Goal: Task Accomplishment & Management: Use online tool/utility

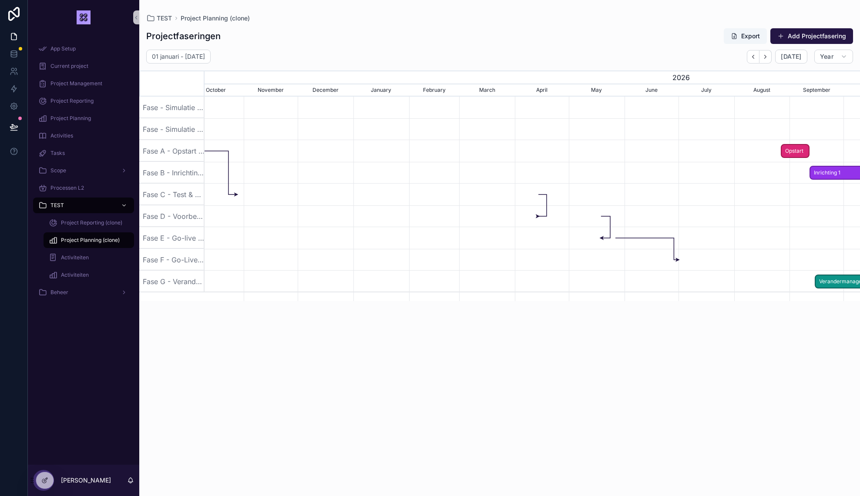
scroll to position [0, 655]
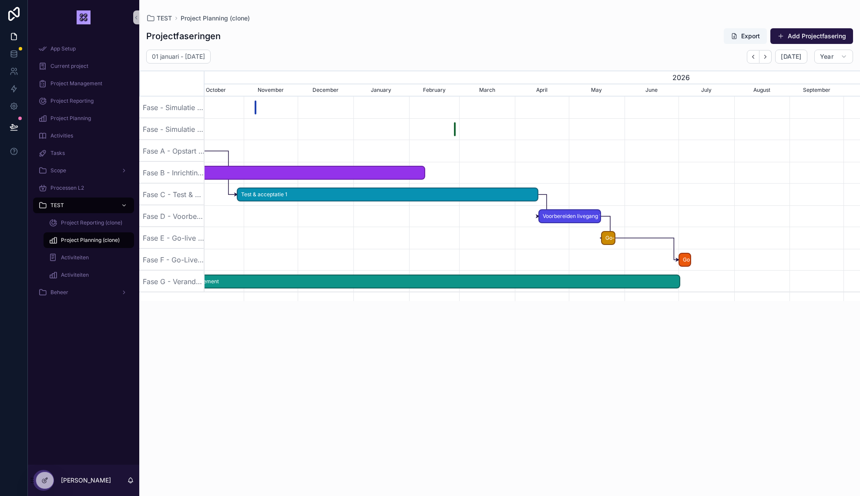
click at [610, 239] on span "Go-live 1" at bounding box center [608, 238] width 13 height 14
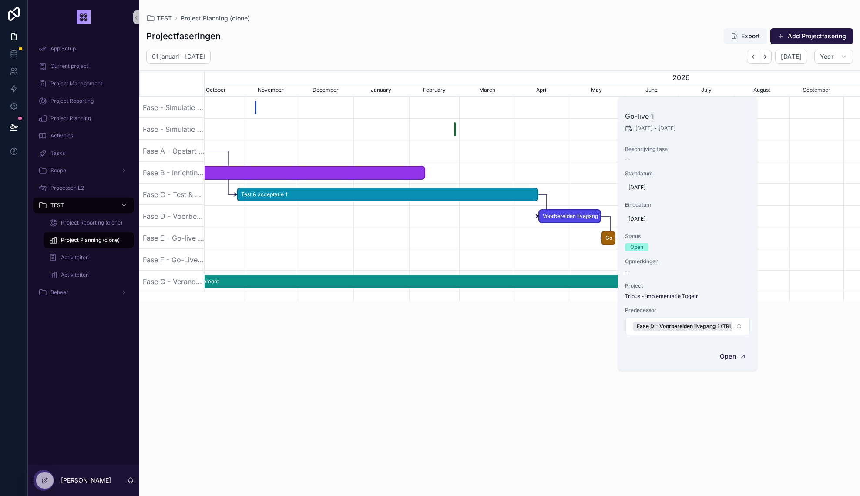
click at [544, 343] on div "01 januari - [DATE] [DATE] Year [DATE] 2025 2026 [DATE] November December Janua…" at bounding box center [499, 268] width 720 height 436
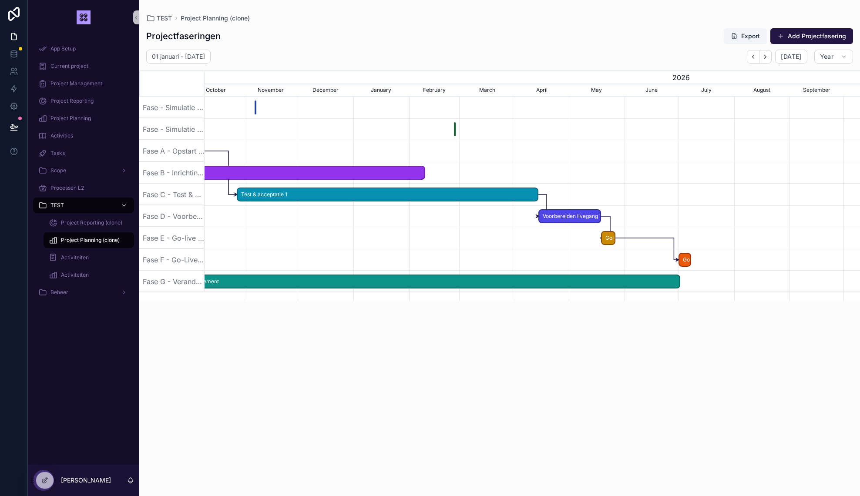
click at [609, 239] on span "Go-live 1" at bounding box center [608, 238] width 13 height 14
click at [446, 402] on div "01 januari - [DATE] [DATE] Year [DATE] 2025 2026 [DATE] November December Janua…" at bounding box center [499, 268] width 720 height 436
click at [409, 234] on div "scrollable content" at bounding box center [532, 238] width 1966 height 22
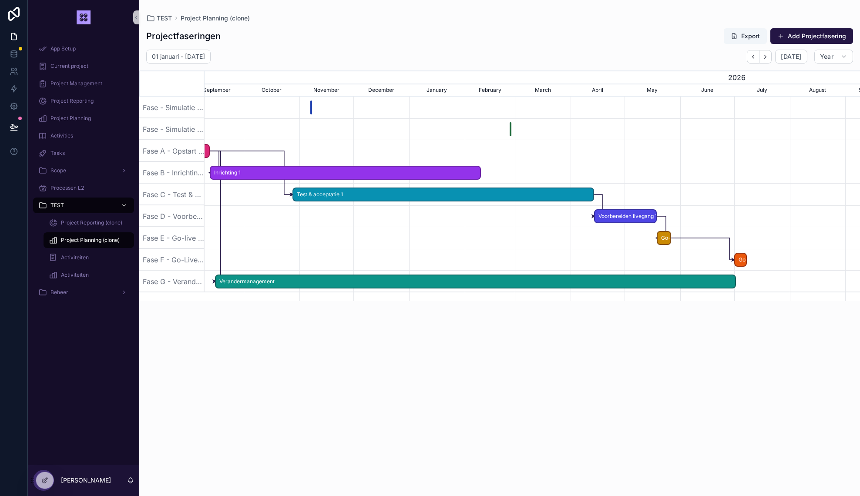
scroll to position [0, 593]
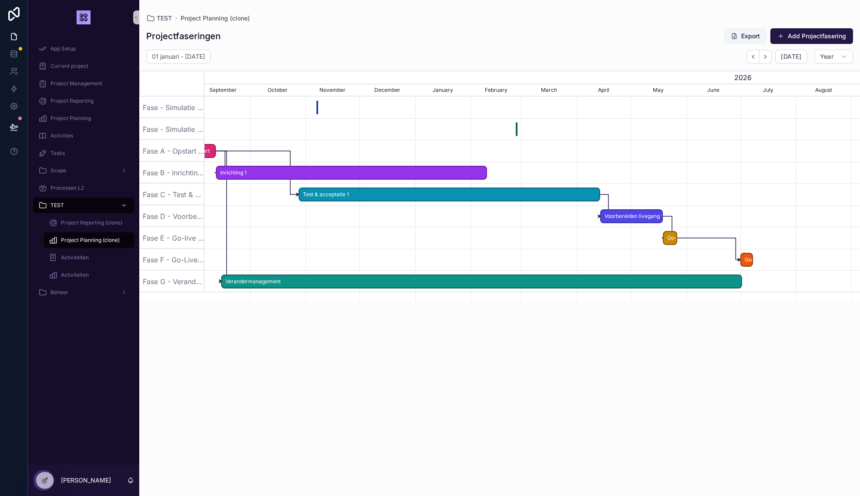
click at [260, 174] on span "Inrichting 1" at bounding box center [351, 173] width 269 height 14
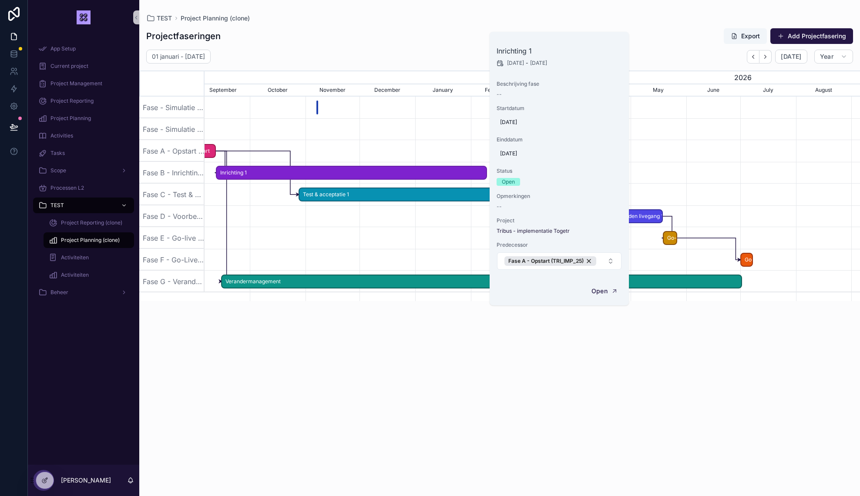
click at [549, 338] on div "01 januari - [DATE] [DATE] Year [DATE] 2025 2026 [DATE] November December Janua…" at bounding box center [499, 268] width 720 height 436
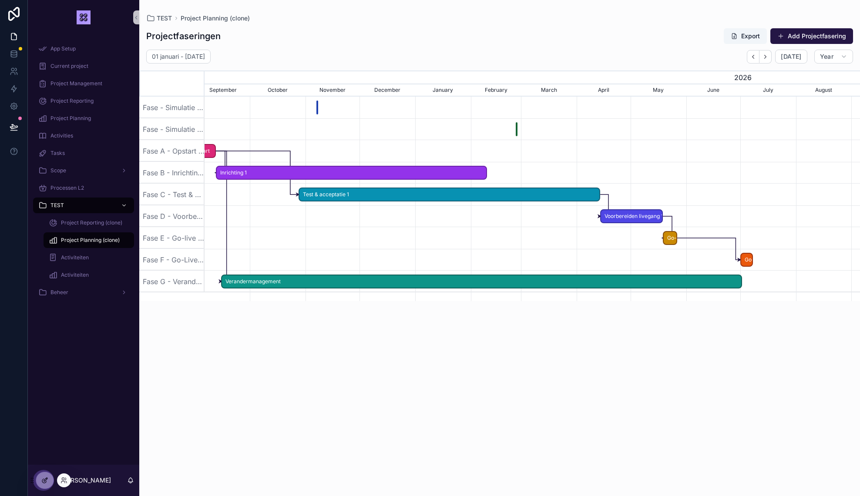
click at [46, 479] on icon at bounding box center [44, 480] width 7 height 7
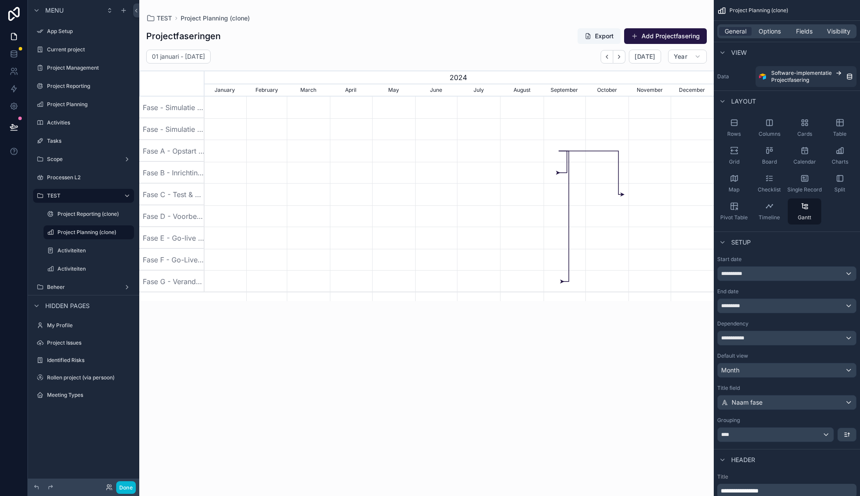
scroll to position [0, 509]
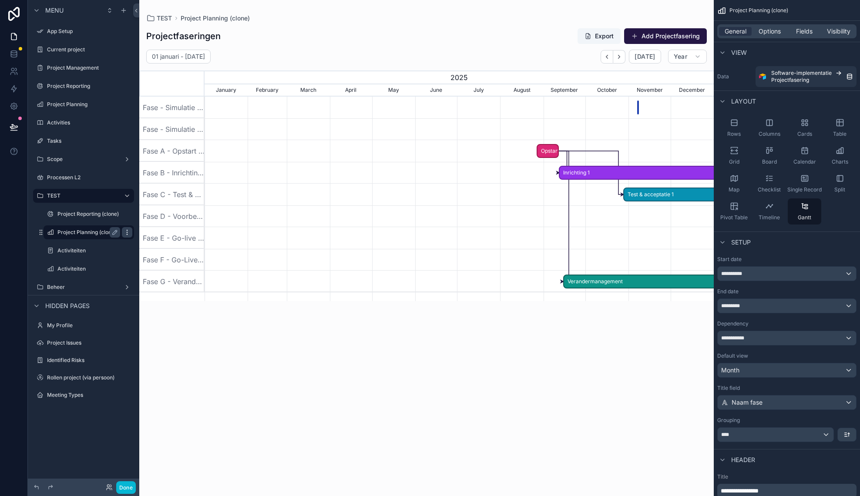
click at [126, 234] on icon "scrollable content" at bounding box center [127, 232] width 7 height 7
click at [162, 243] on span "Clone" at bounding box center [163, 242] width 16 height 9
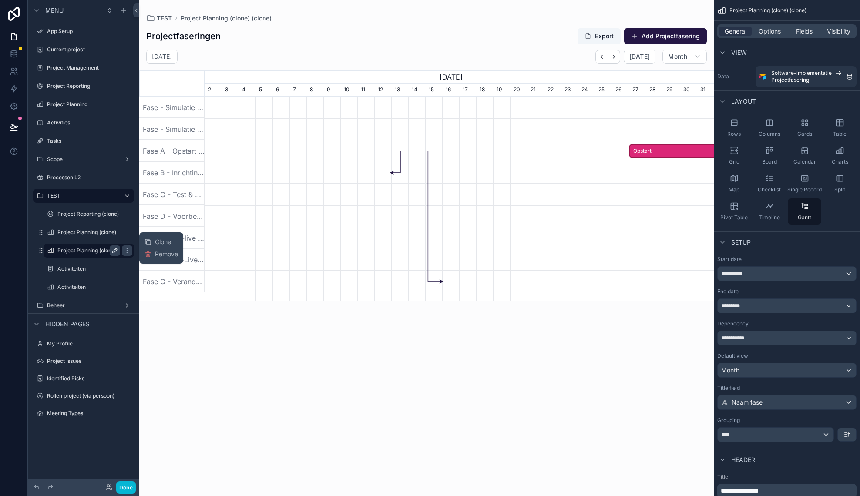
scroll to position [0, 509]
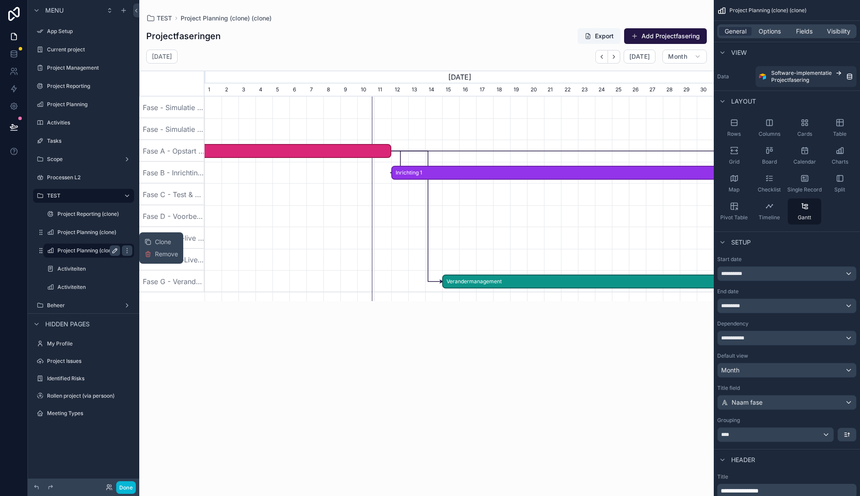
click at [114, 251] on icon "scrollable content" at bounding box center [114, 250] width 7 height 7
click at [92, 249] on input "**********" at bounding box center [81, 250] width 49 height 10
type input "**********"
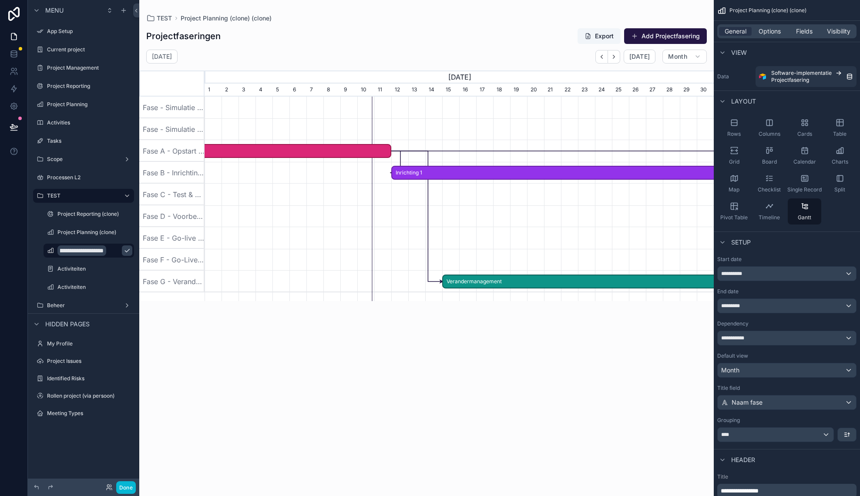
click at [124, 254] on icon "scrollable content" at bounding box center [127, 250] width 7 height 7
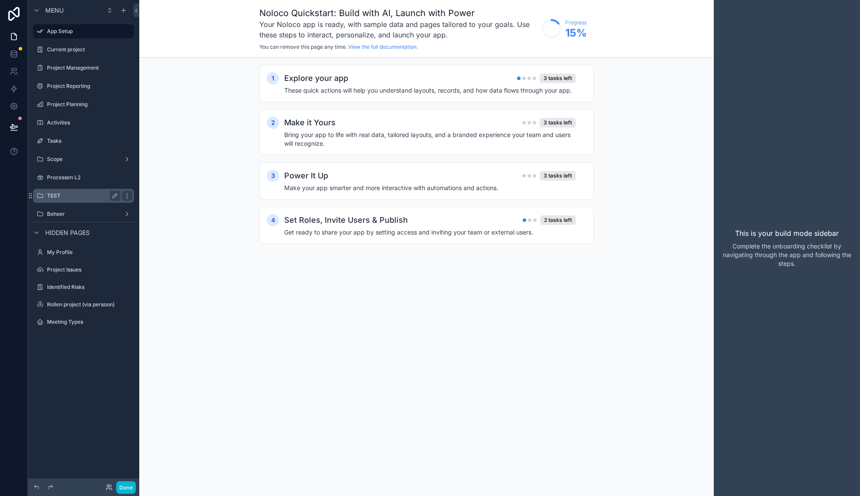
click at [77, 199] on label "TEST" at bounding box center [82, 195] width 70 height 7
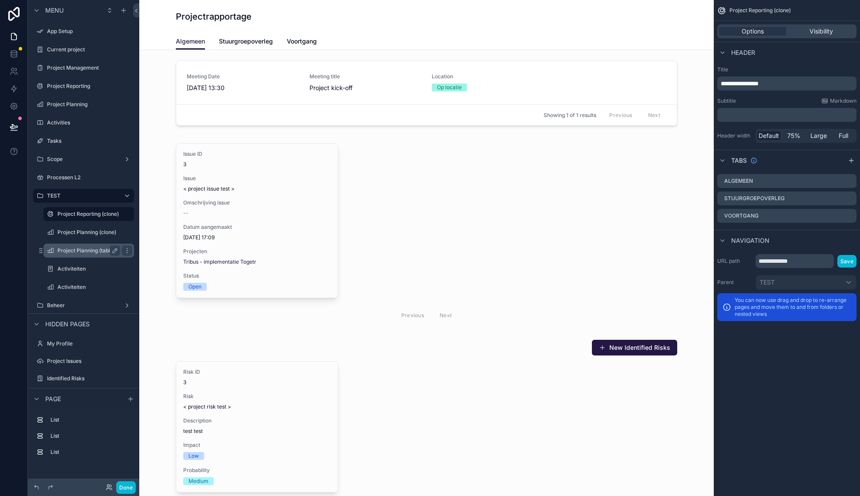
click at [104, 254] on label "Project Planning (table)" at bounding box center [86, 250] width 59 height 7
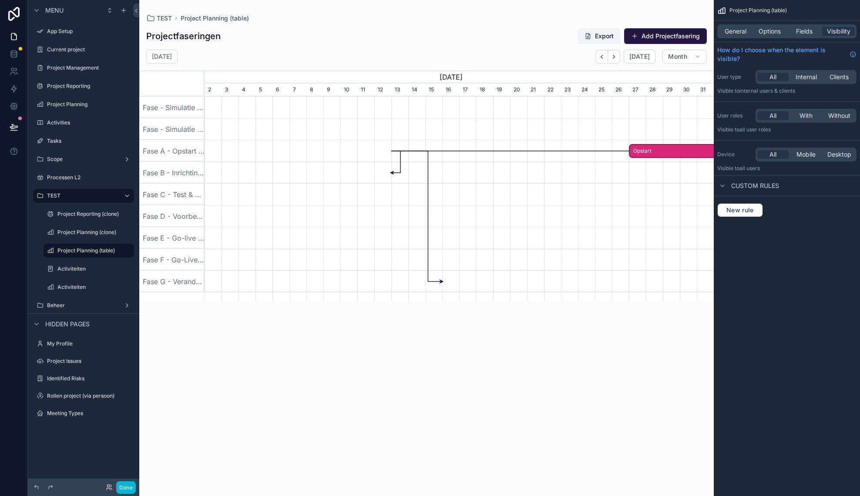
scroll to position [0, 509]
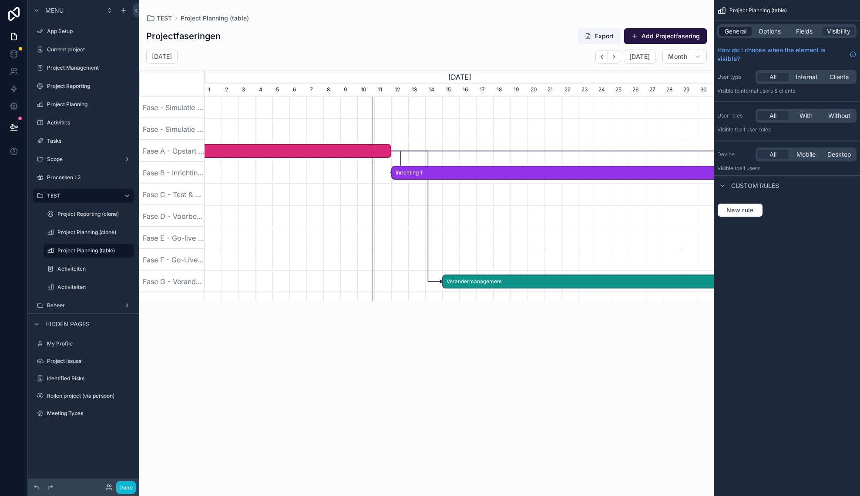
click at [741, 34] on span "General" at bounding box center [735, 31] width 22 height 9
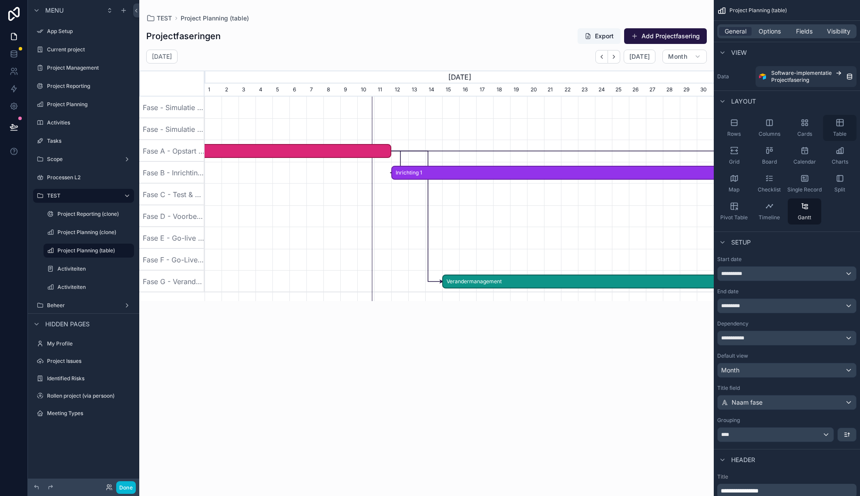
click at [838, 127] on div "Table" at bounding box center [840, 128] width 34 height 26
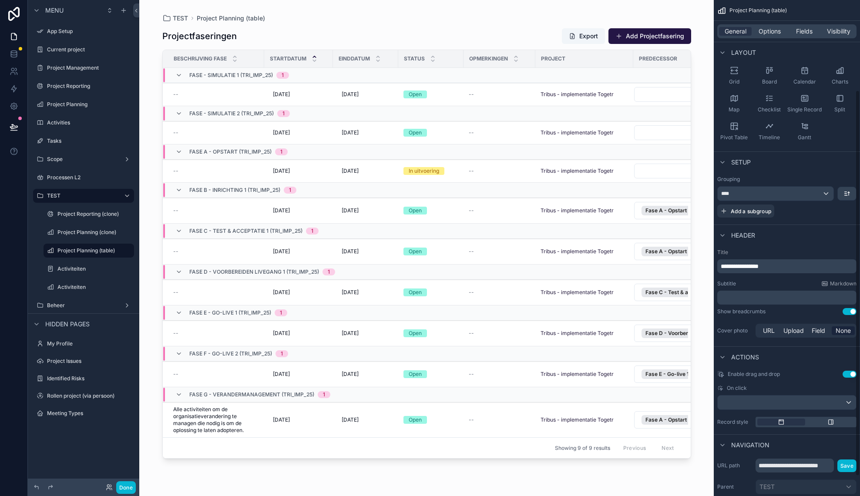
scroll to position [141, 0]
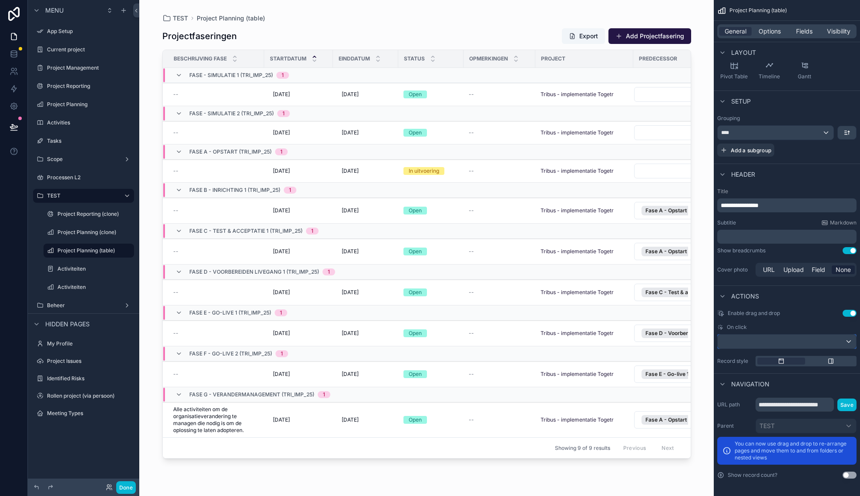
click at [802, 344] on div "scrollable content" at bounding box center [786, 342] width 138 height 14
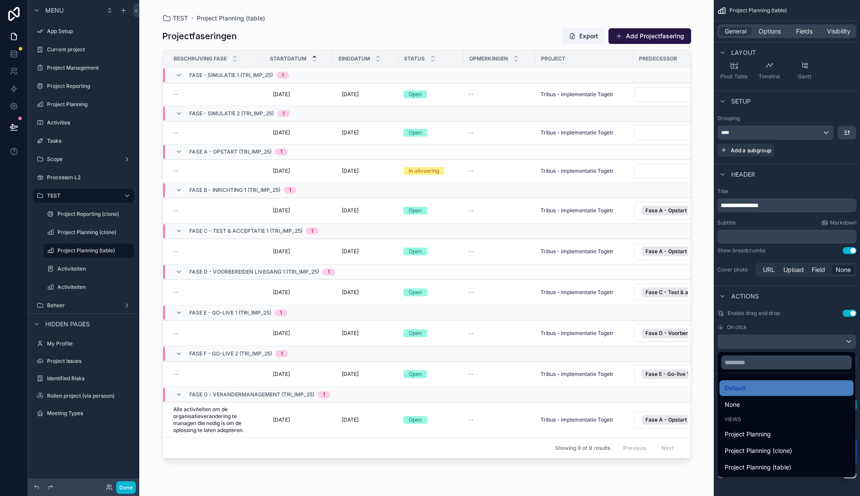
click at [802, 344] on div "scrollable content" at bounding box center [430, 248] width 860 height 496
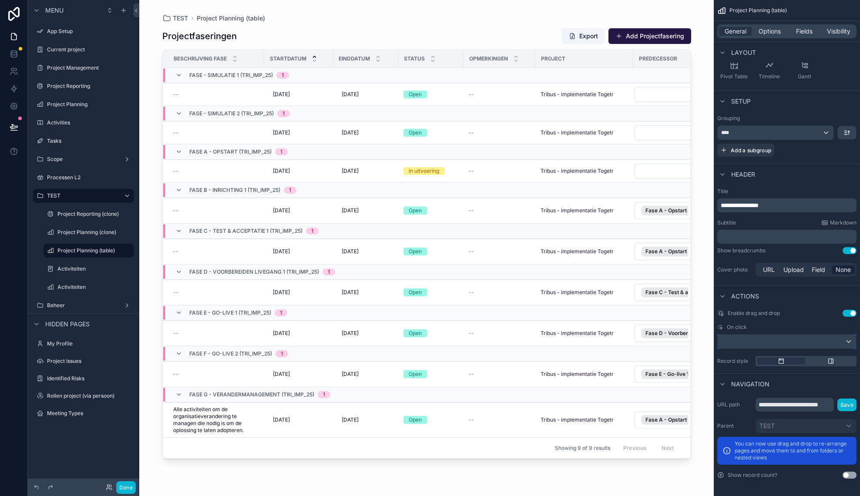
click at [751, 346] on div "scrollable content" at bounding box center [786, 342] width 138 height 14
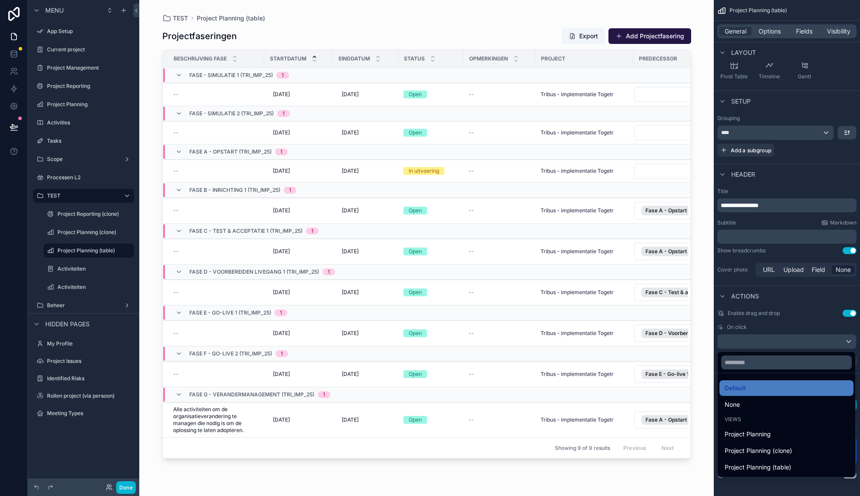
click at [799, 322] on div "scrollable content" at bounding box center [430, 248] width 860 height 496
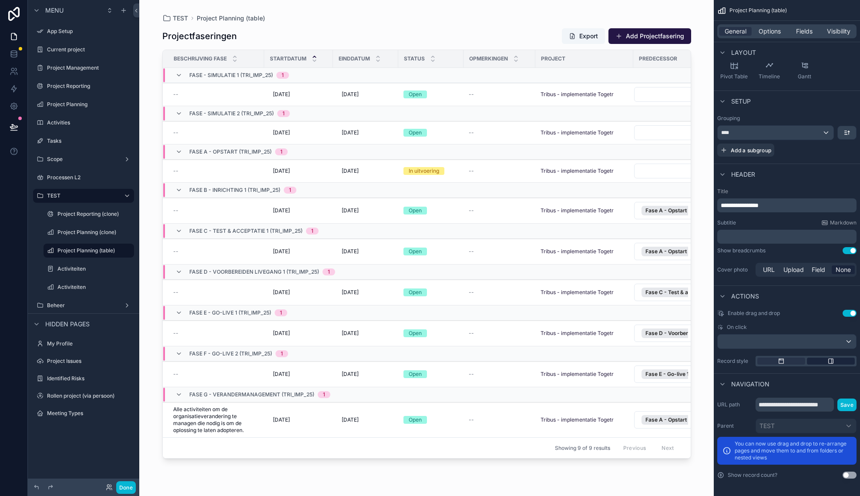
click at [814, 363] on div "scrollable content" at bounding box center [831, 361] width 48 height 7
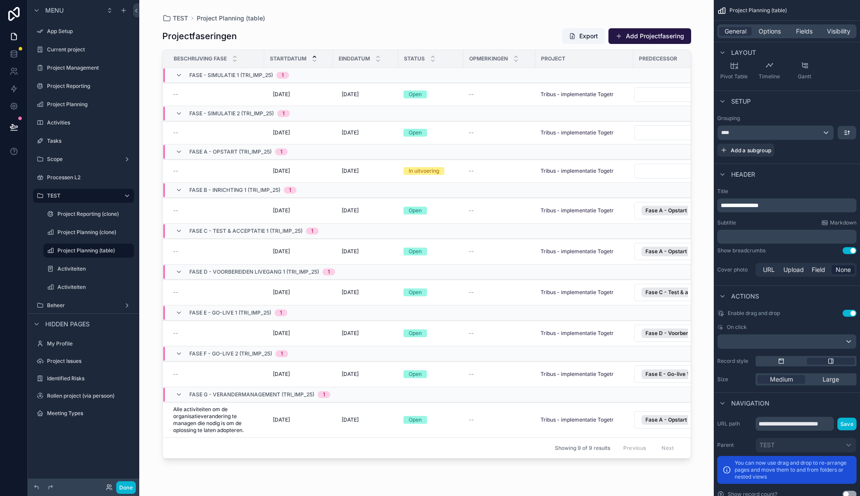
click at [492, 288] on div "scrollable content" at bounding box center [426, 243] width 556 height 486
click at [466, 288] on td "--" at bounding box center [499, 293] width 72 height 26
click at [445, 293] on div "Open" at bounding box center [430, 292] width 55 height 8
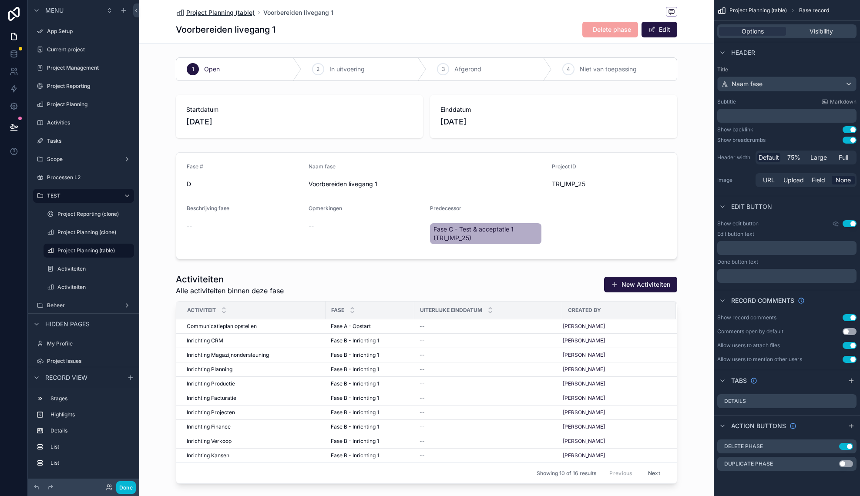
click at [229, 8] on span "Project Planning (table)" at bounding box center [220, 12] width 68 height 9
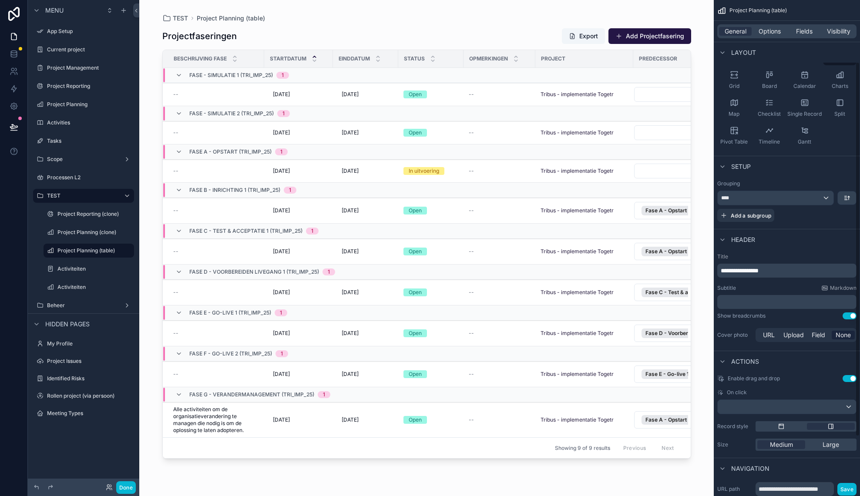
scroll to position [82, 0]
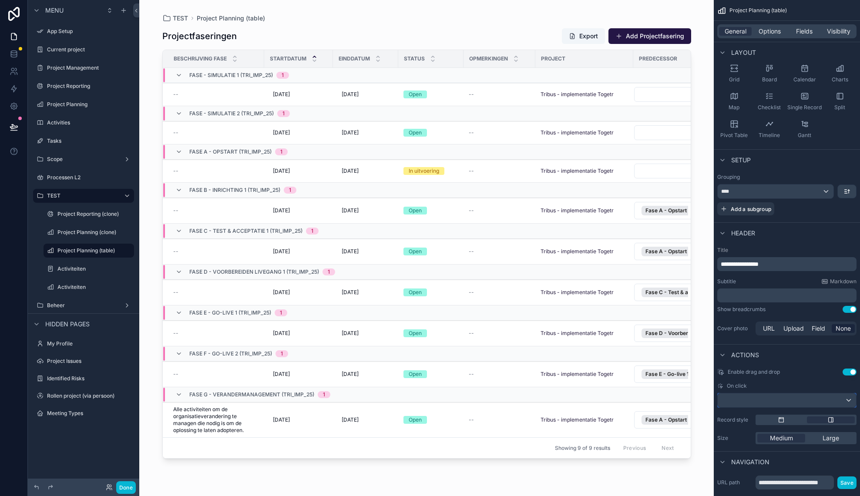
click at [763, 403] on div "scrollable content" at bounding box center [786, 400] width 138 height 14
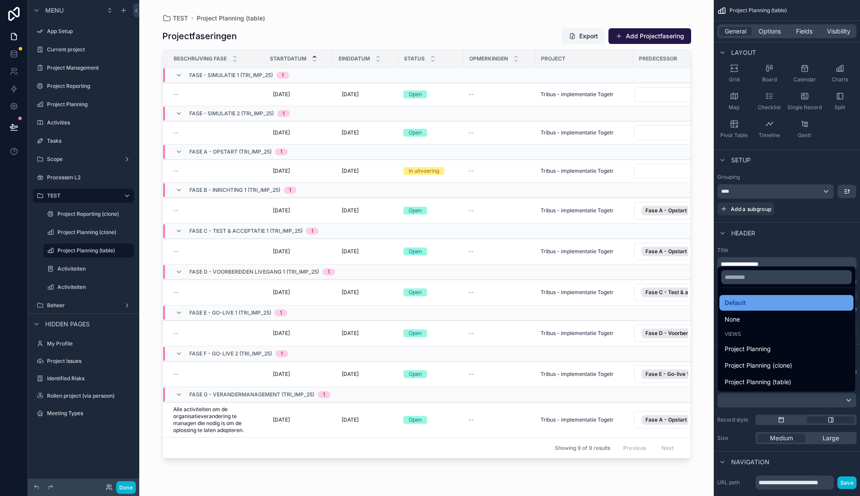
click at [752, 307] on div "Default" at bounding box center [786, 303] width 124 height 10
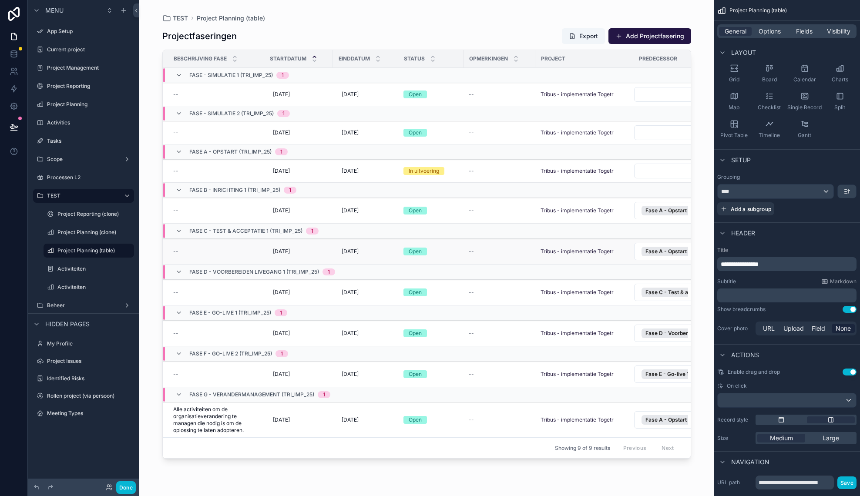
click at [231, 247] on td "--" at bounding box center [213, 252] width 101 height 26
click at [286, 252] on span "[DATE]" at bounding box center [281, 251] width 17 height 7
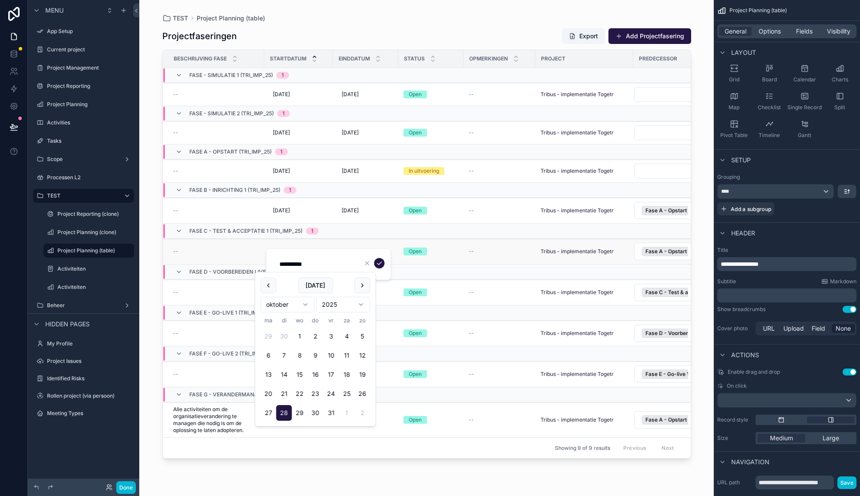
click at [256, 248] on div "--" at bounding box center [216, 251] width 86 height 7
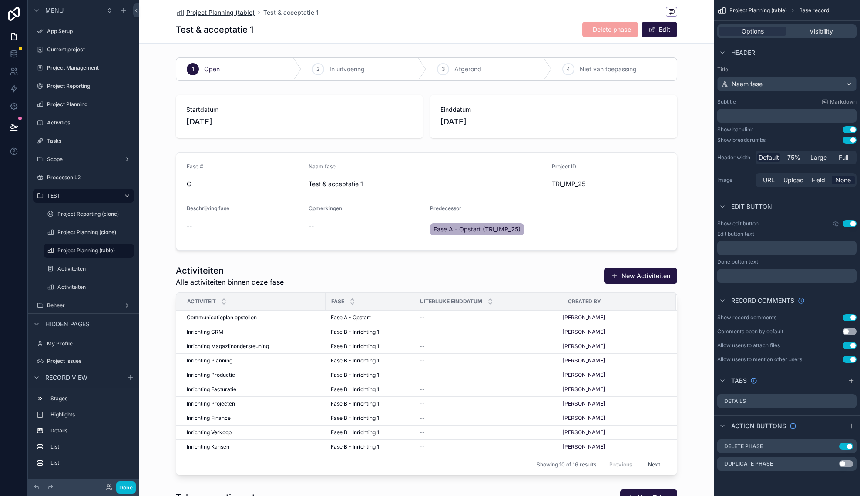
click at [203, 11] on span "Project Planning (table)" at bounding box center [220, 12] width 68 height 9
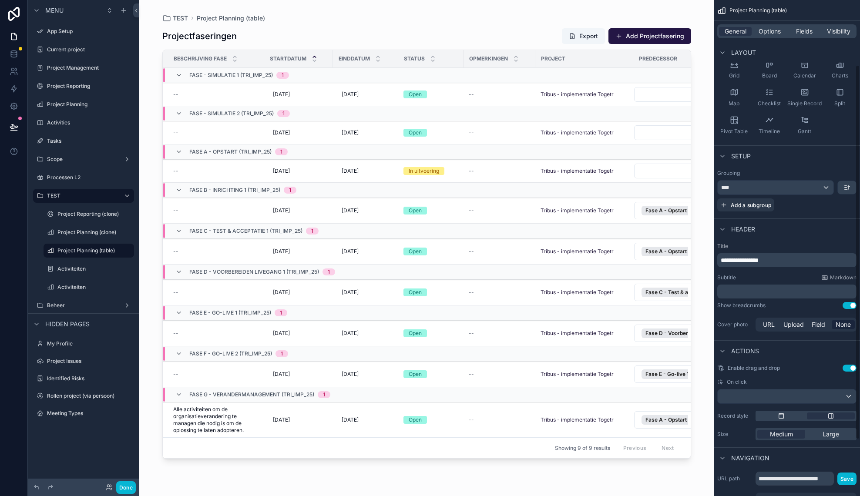
scroll to position [160, 0]
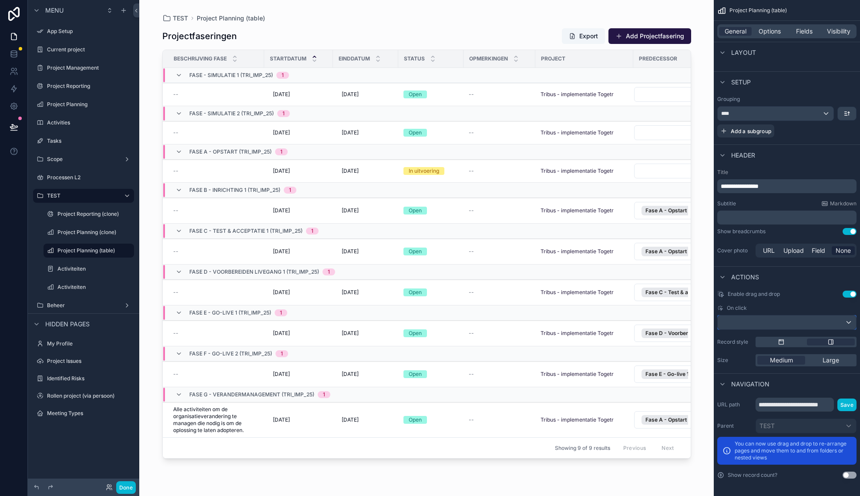
click at [806, 324] on div "scrollable content" at bounding box center [786, 322] width 138 height 14
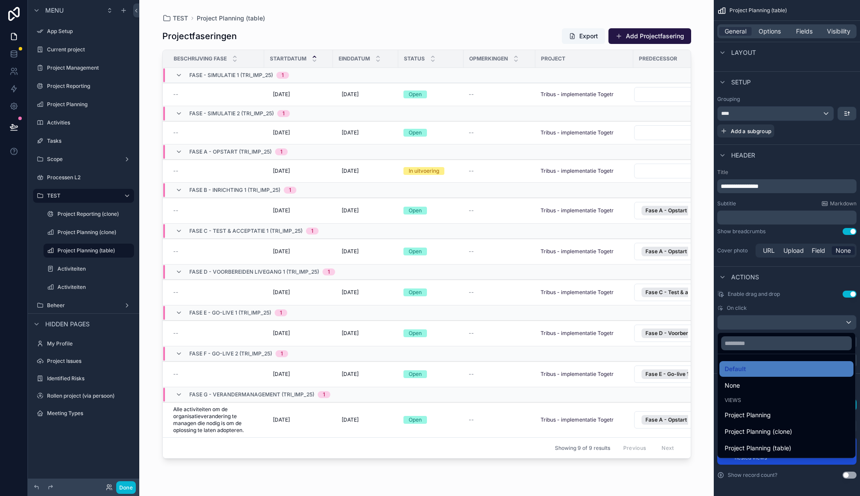
click at [807, 307] on div "scrollable content" at bounding box center [430, 248] width 860 height 496
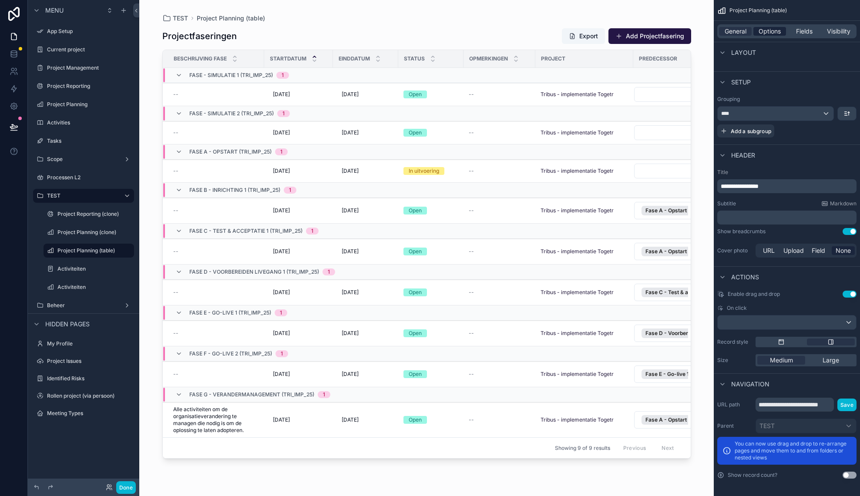
click at [768, 33] on span "Options" at bounding box center [769, 31] width 22 height 9
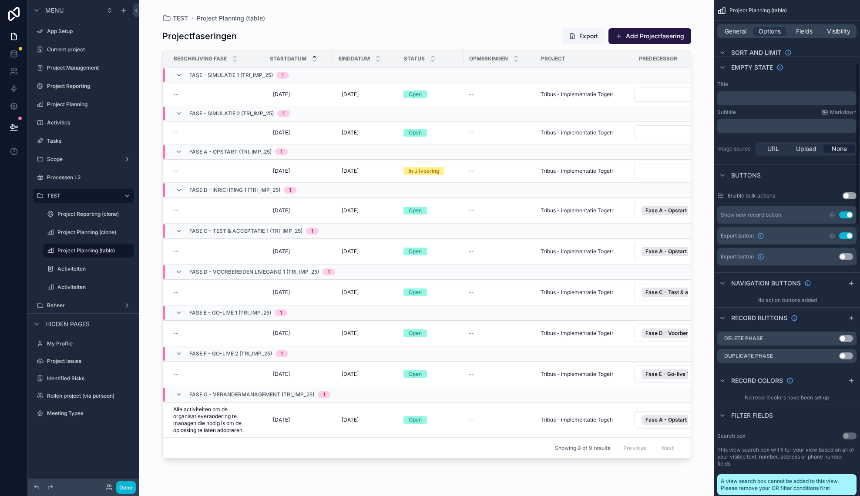
scroll to position [196, 0]
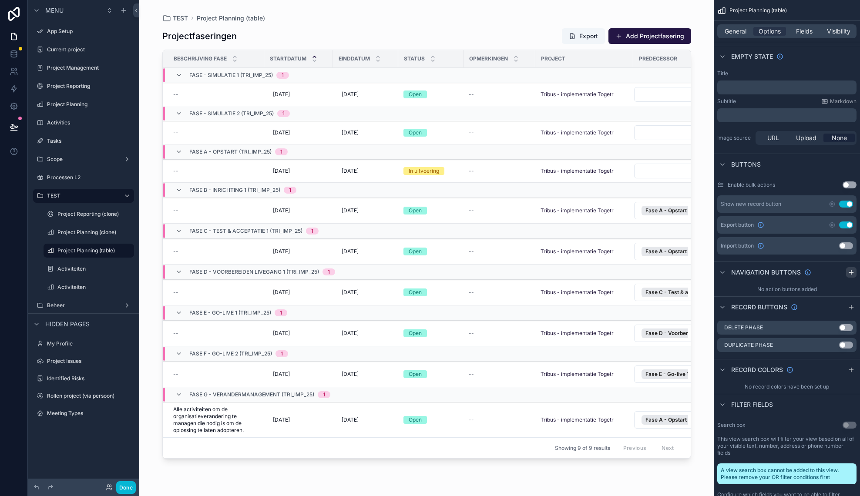
click at [850, 273] on icon "scrollable content" at bounding box center [851, 272] width 7 height 7
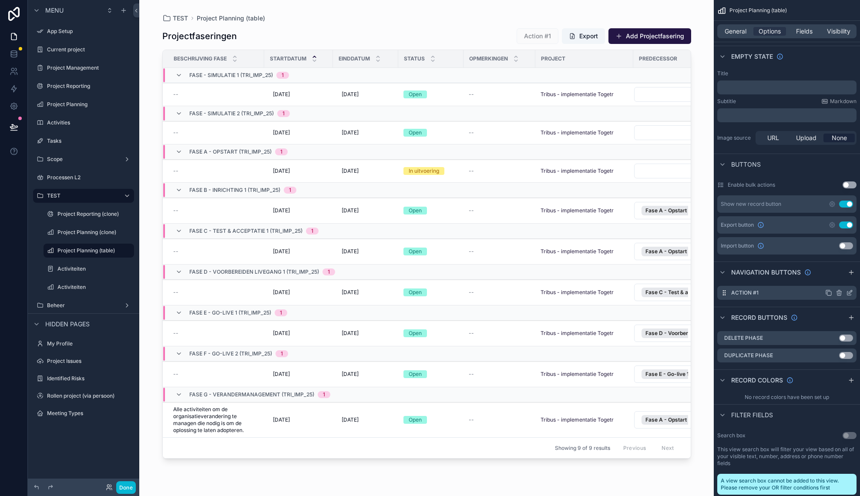
click at [851, 293] on icon "scrollable content" at bounding box center [849, 292] width 7 height 7
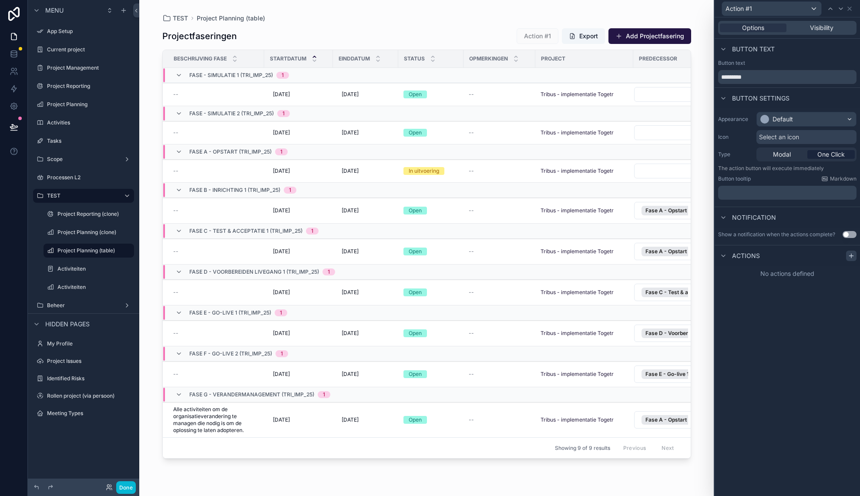
click at [850, 253] on icon at bounding box center [851, 255] width 7 height 7
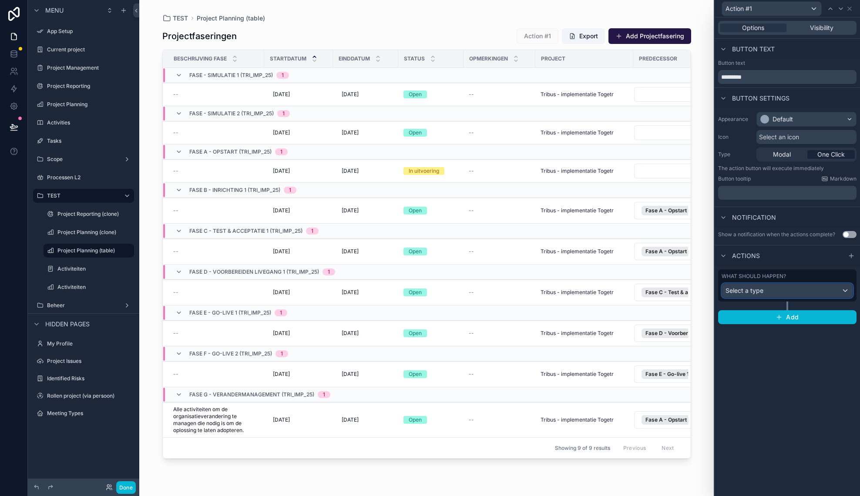
click at [790, 292] on div "Select a type" at bounding box center [787, 291] width 131 height 14
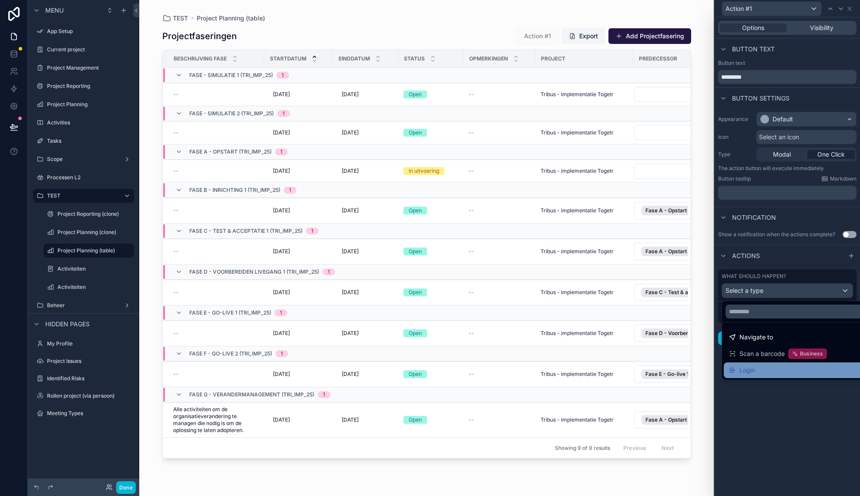
click at [809, 374] on div "Login" at bounding box center [797, 370] width 137 height 10
click at [776, 420] on div at bounding box center [786, 248] width 145 height 496
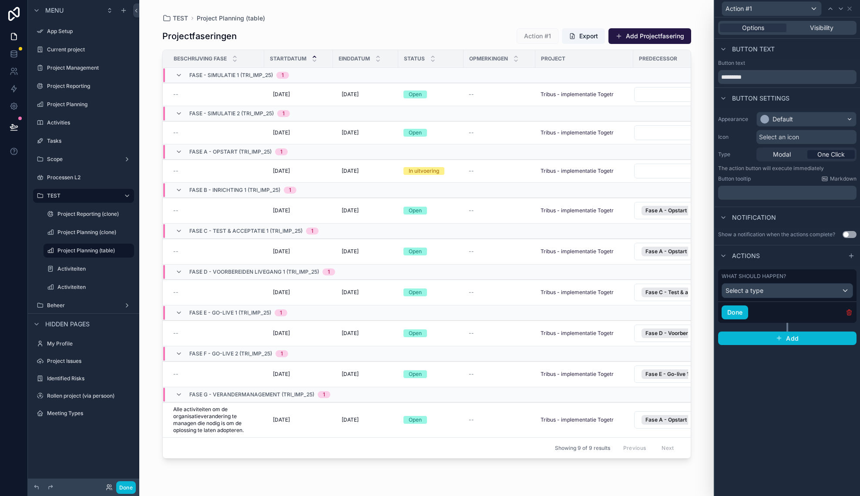
click at [846, 314] on icon "button" at bounding box center [848, 312] width 7 height 7
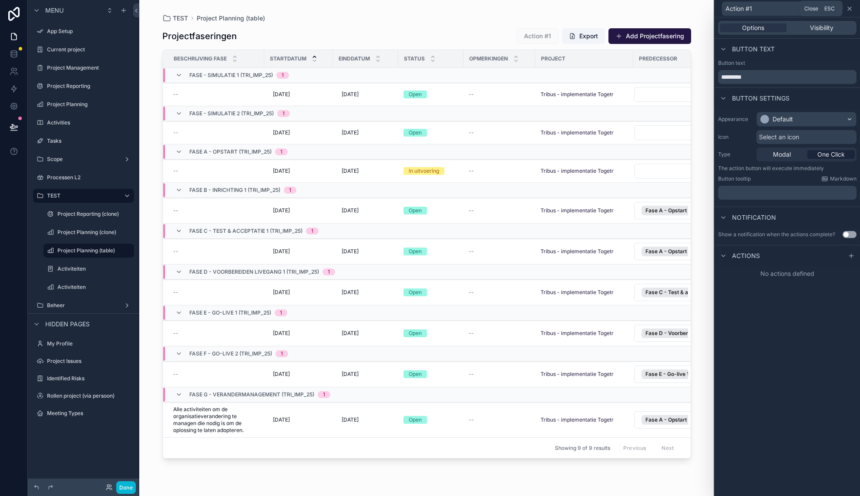
click at [850, 11] on icon at bounding box center [849, 8] width 7 height 7
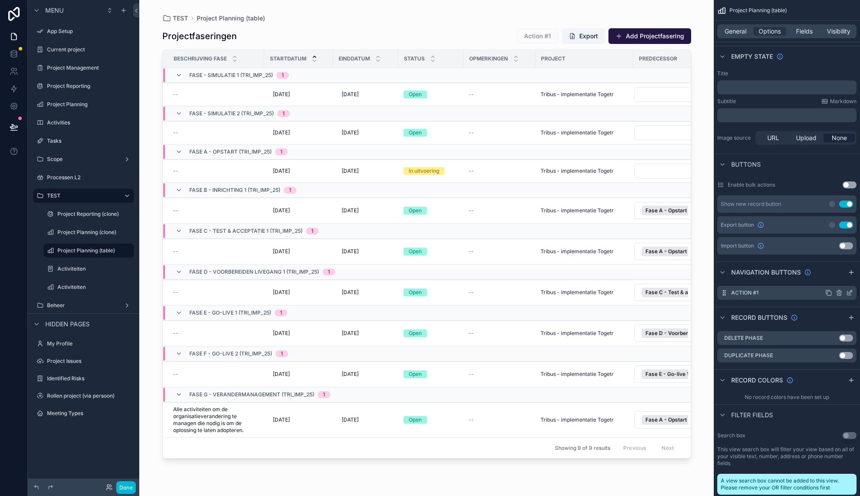
click at [840, 292] on icon "scrollable content" at bounding box center [838, 292] width 7 height 7
click at [835, 280] on icon at bounding box center [835, 278] width 7 height 7
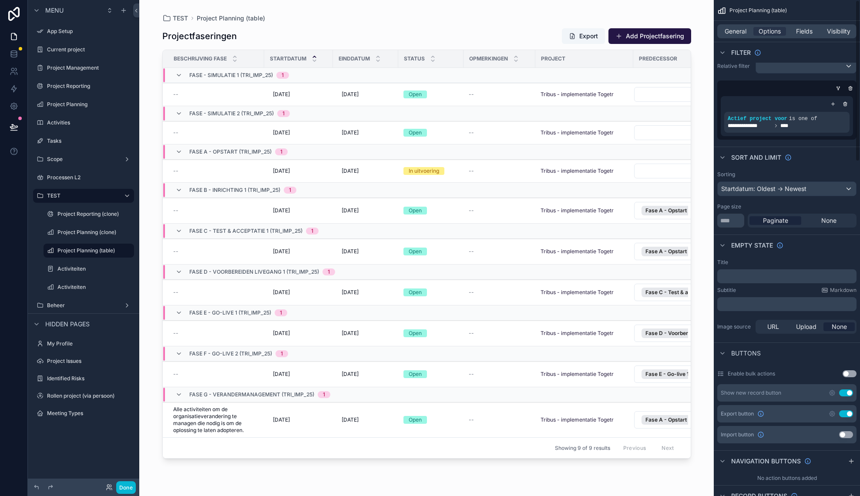
scroll to position [0, 0]
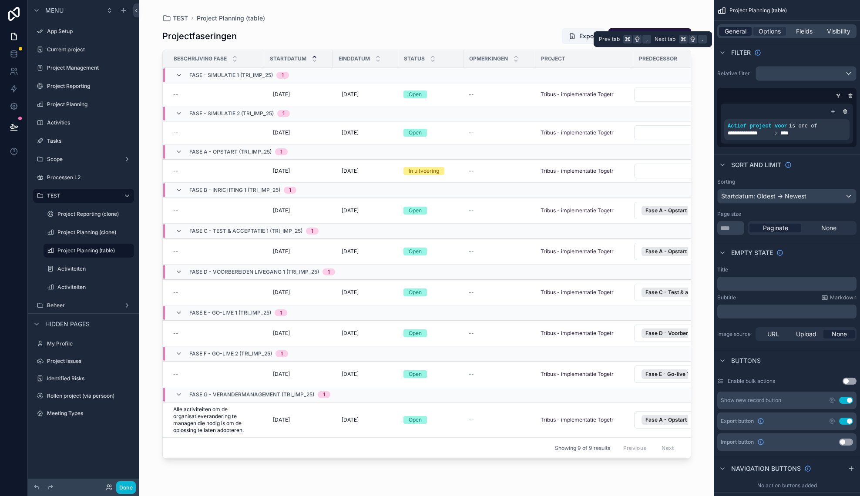
click at [738, 31] on span "General" at bounding box center [735, 31] width 22 height 9
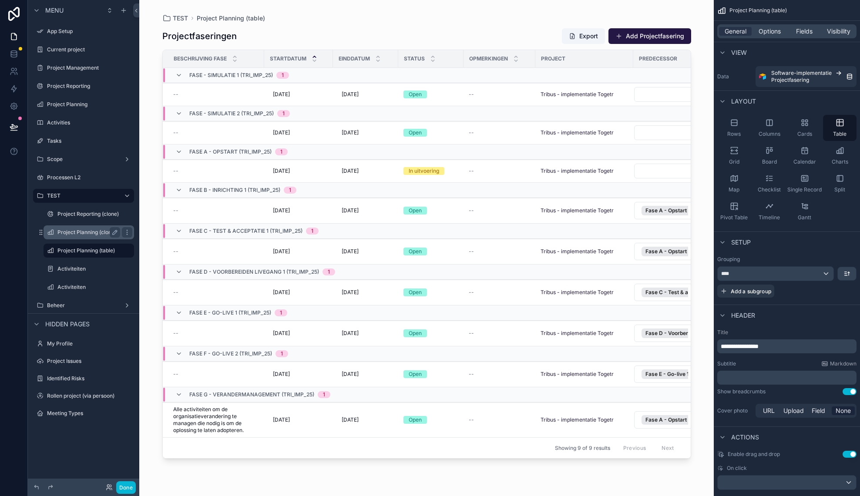
click at [89, 236] on div "Project Planning (clone)" at bounding box center [88, 232] width 63 height 10
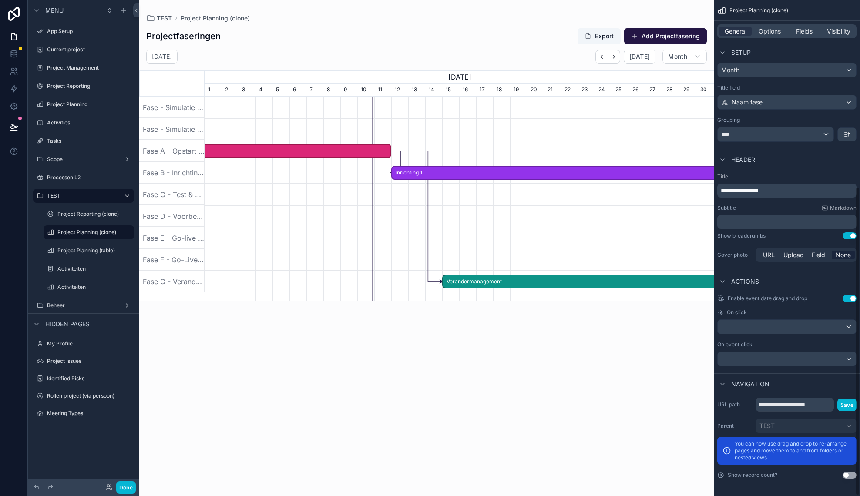
scroll to position [300, 0]
click at [773, 361] on div "scrollable content" at bounding box center [786, 359] width 138 height 14
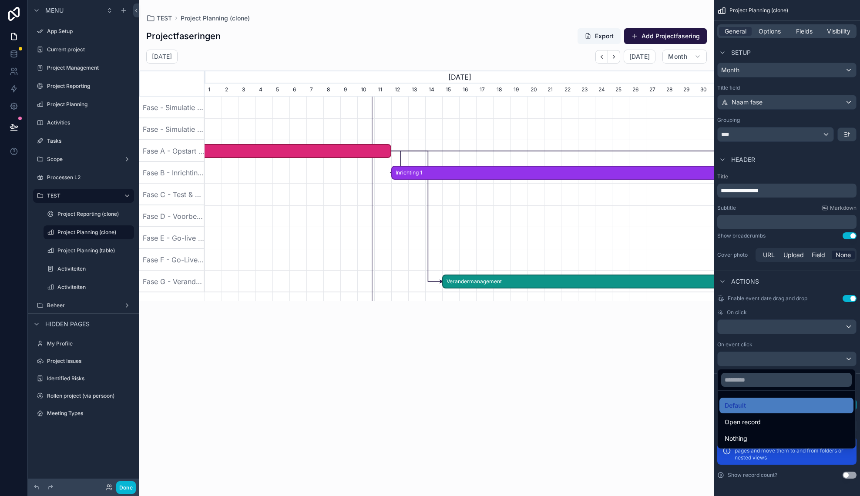
click at [773, 361] on div "scrollable content" at bounding box center [430, 248] width 860 height 496
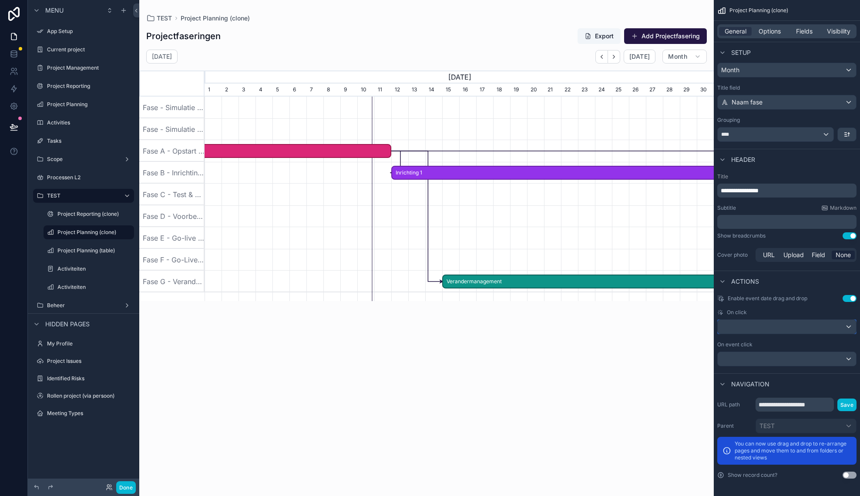
click at [770, 328] on div "scrollable content" at bounding box center [786, 327] width 138 height 14
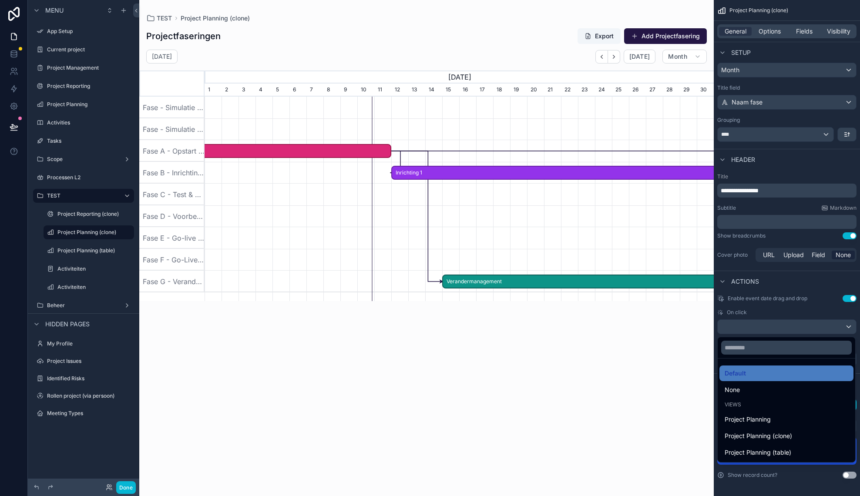
click at [770, 328] on div "scrollable content" at bounding box center [430, 248] width 860 height 496
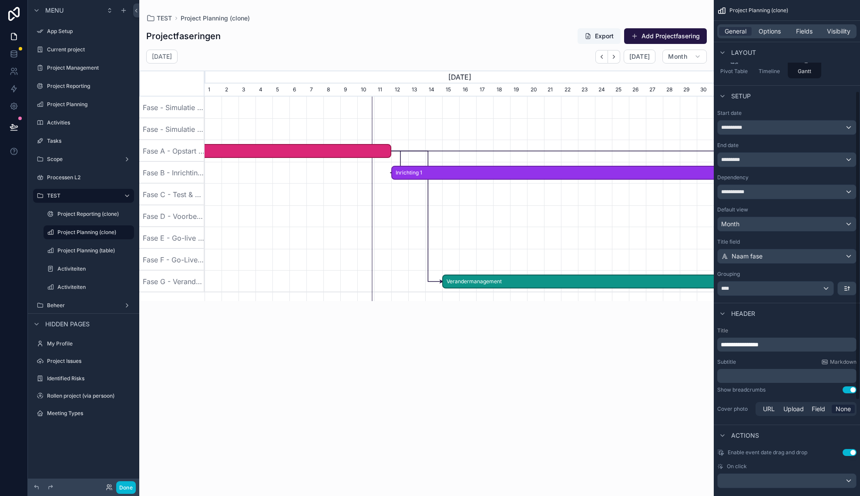
scroll to position [0, 0]
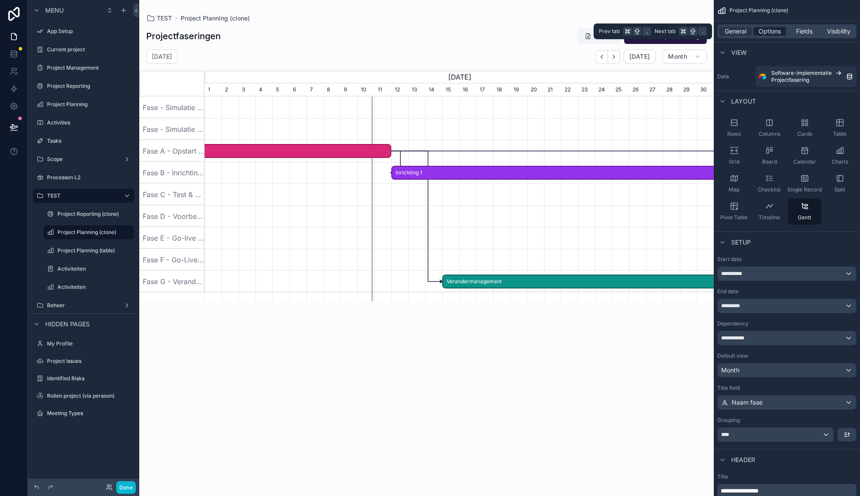
click at [775, 33] on span "Options" at bounding box center [769, 31] width 22 height 9
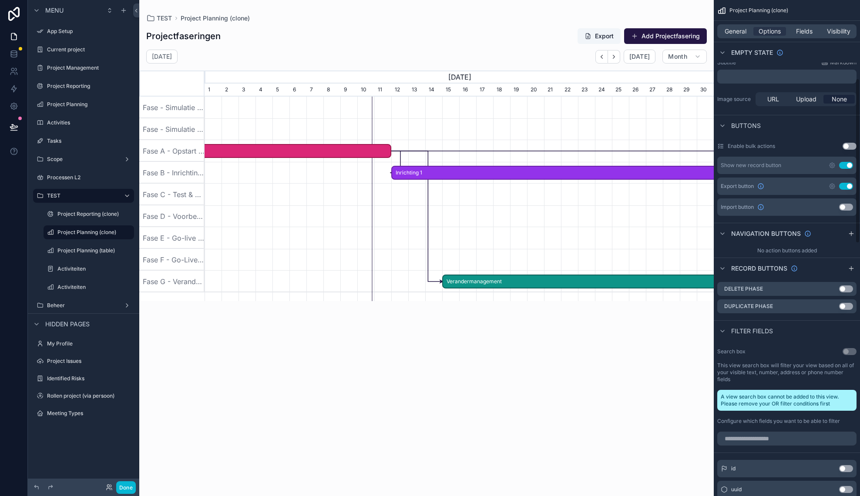
scroll to position [245, 0]
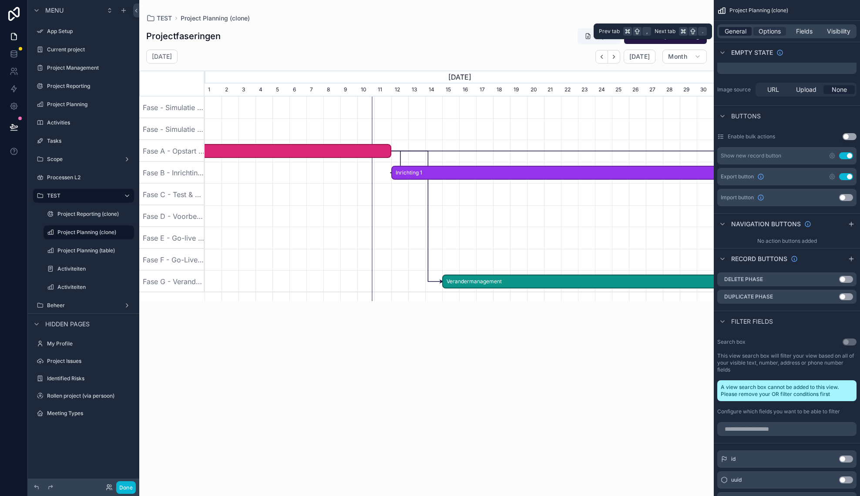
click at [737, 34] on span "General" at bounding box center [735, 31] width 22 height 9
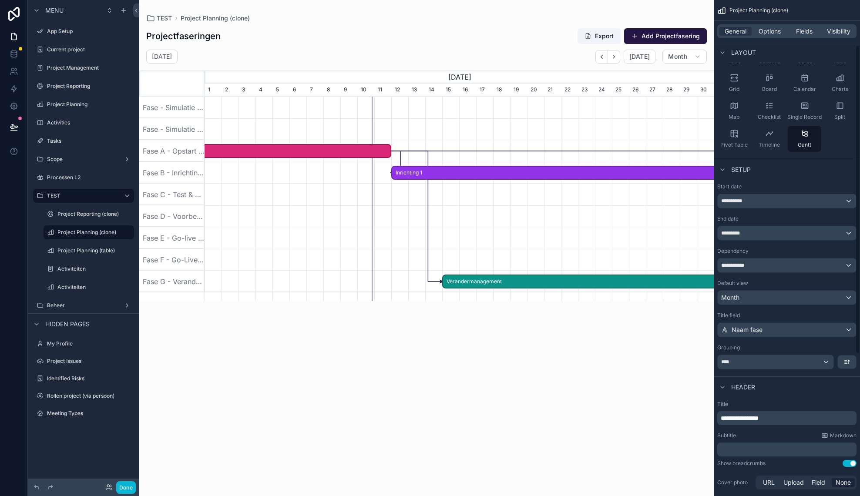
scroll to position [69, 0]
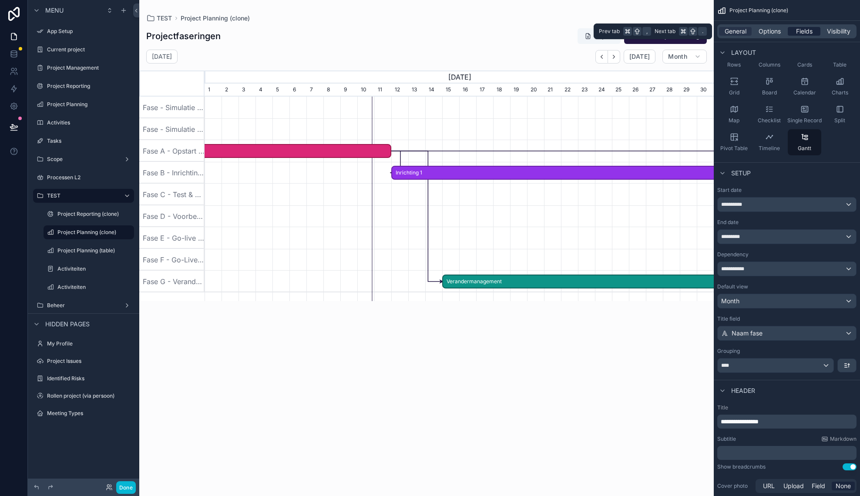
click at [810, 34] on span "Fields" at bounding box center [804, 31] width 17 height 9
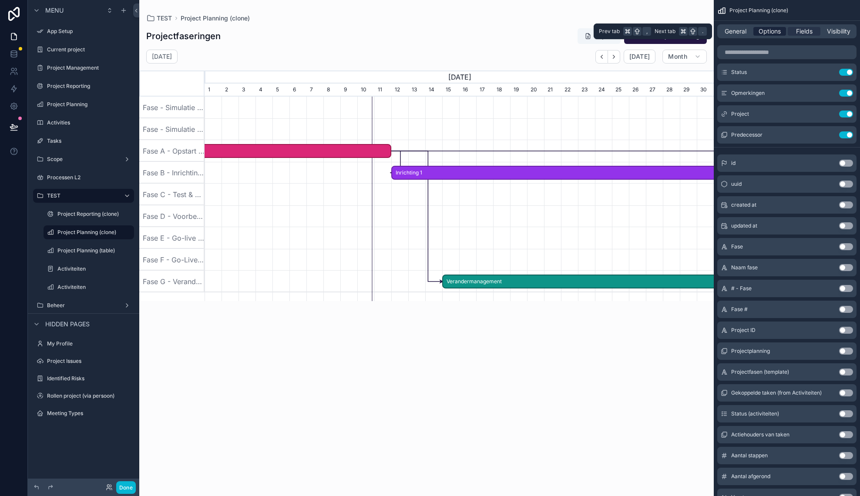
click at [774, 33] on span "Options" at bounding box center [769, 31] width 22 height 9
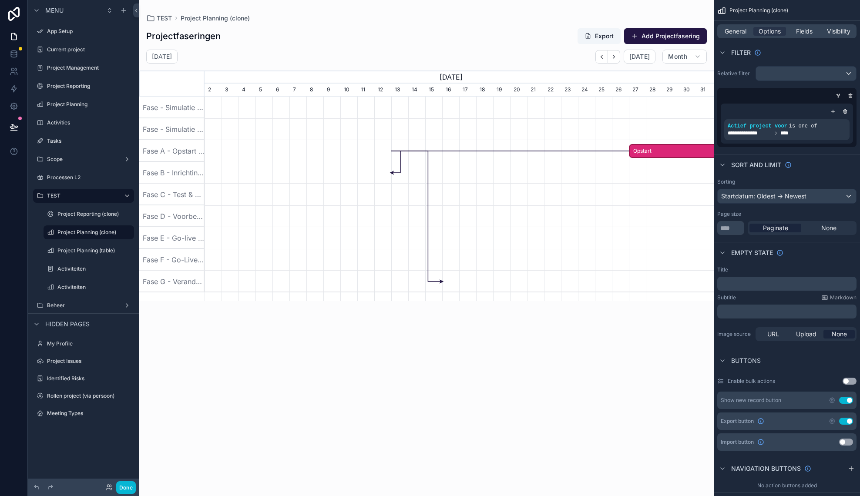
scroll to position [69, 0]
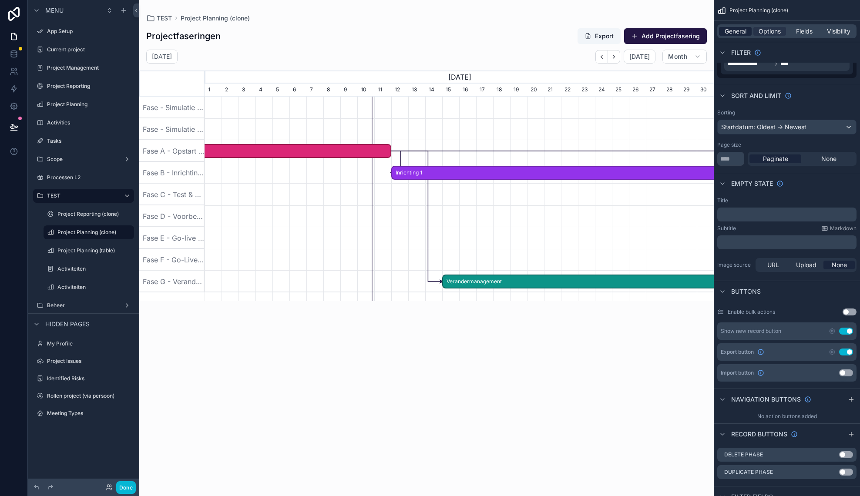
click at [737, 34] on span "General" at bounding box center [735, 31] width 22 height 9
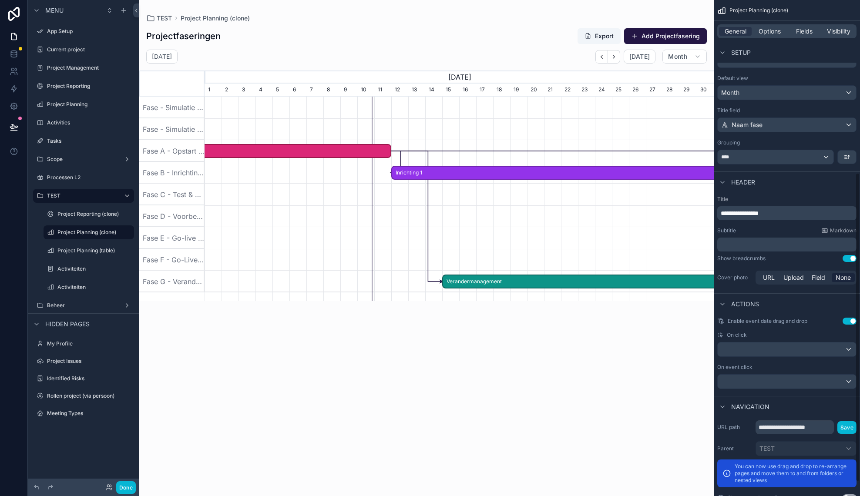
scroll to position [300, 0]
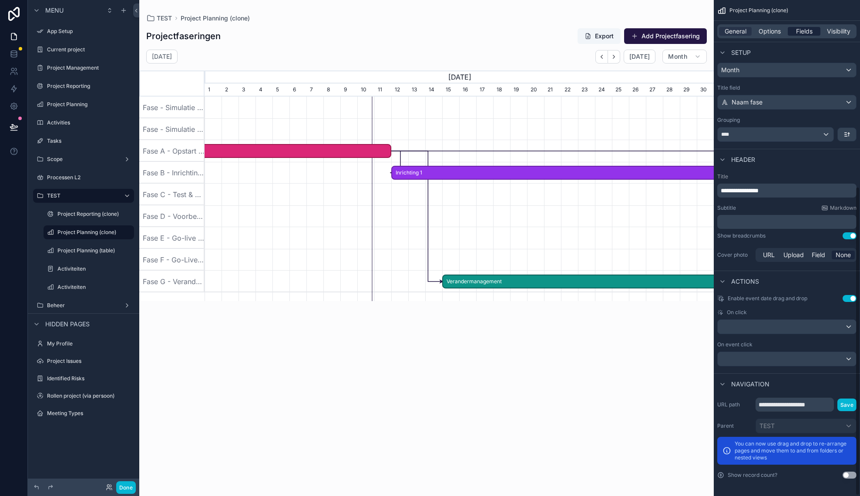
click at [807, 31] on span "Fields" at bounding box center [804, 31] width 17 height 9
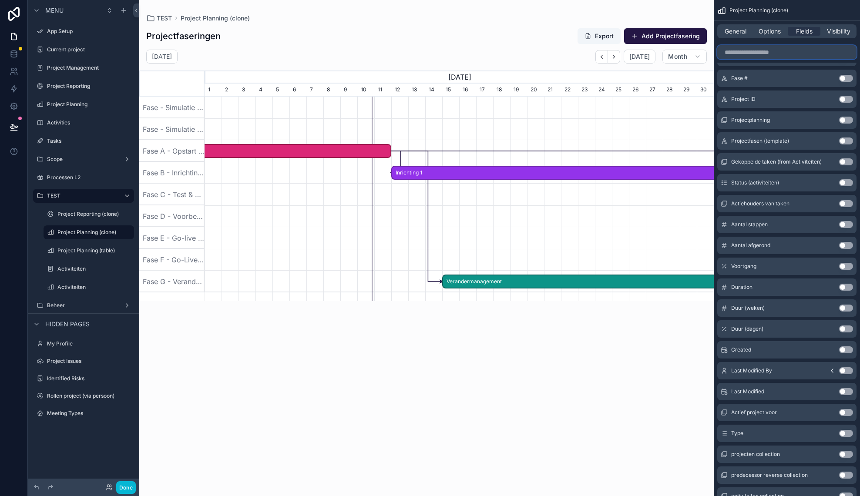
click at [775, 54] on input "scrollable content" at bounding box center [786, 52] width 139 height 14
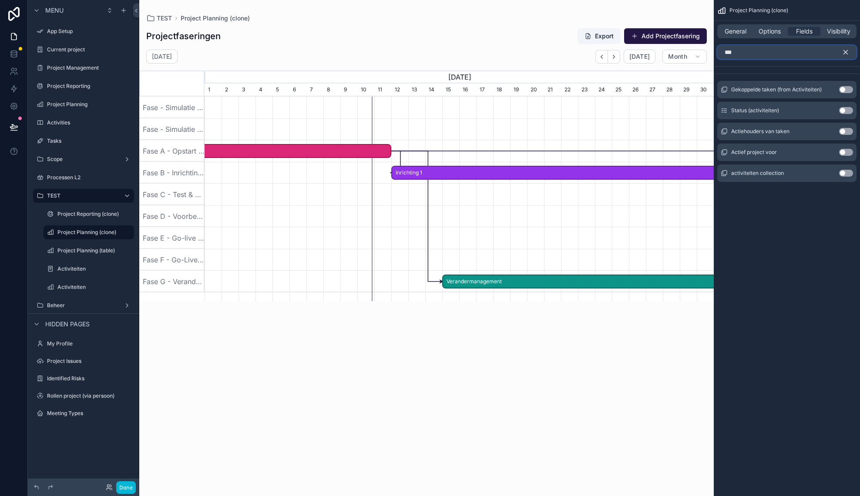
scroll to position [0, 0]
type input "****"
click at [846, 173] on button "Use setting" at bounding box center [846, 173] width 14 height 7
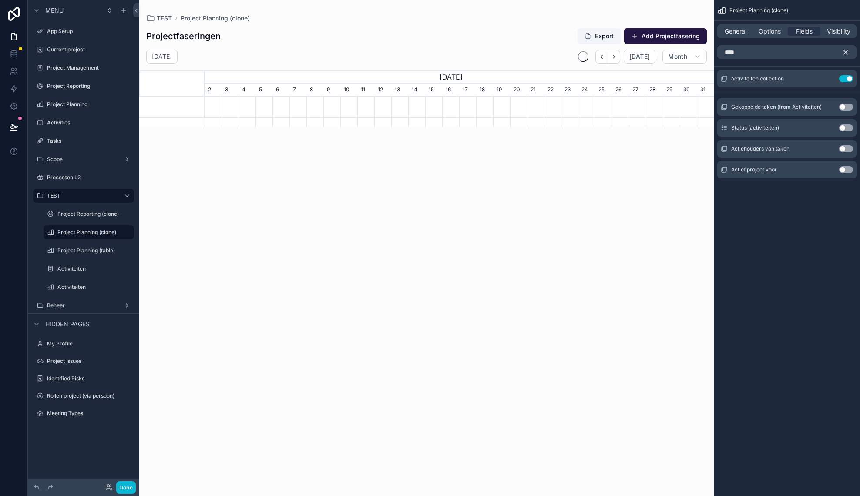
scroll to position [0, 509]
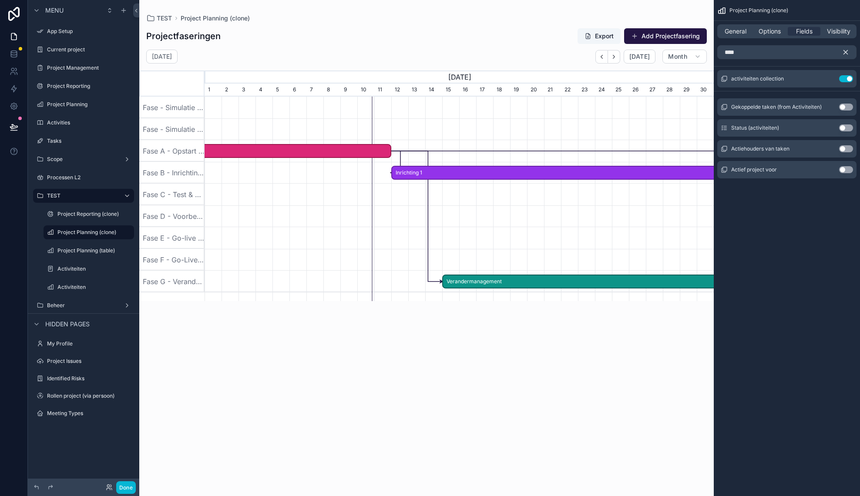
click at [632, 341] on div "scrollable content" at bounding box center [426, 243] width 574 height 486
click at [519, 170] on span "Inrichting 1" at bounding box center [807, 173] width 830 height 14
click at [844, 79] on button "Use setting" at bounding box center [846, 78] width 14 height 7
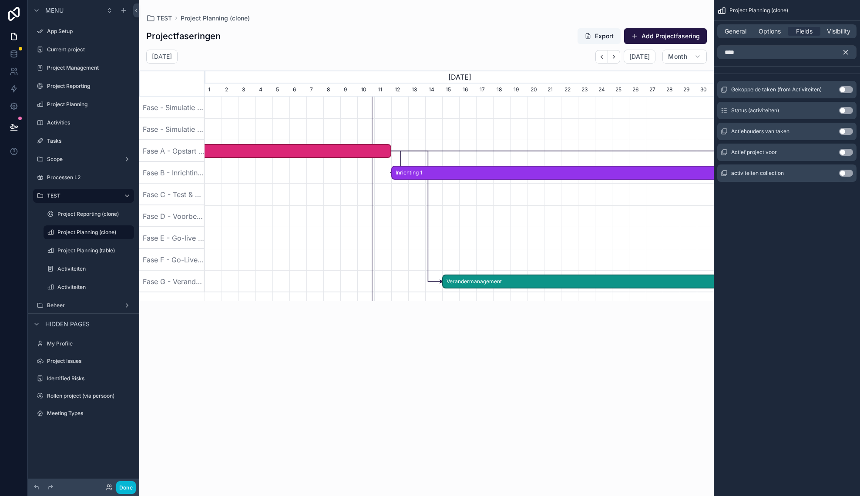
click at [845, 55] on icon "scrollable content" at bounding box center [845, 52] width 8 height 8
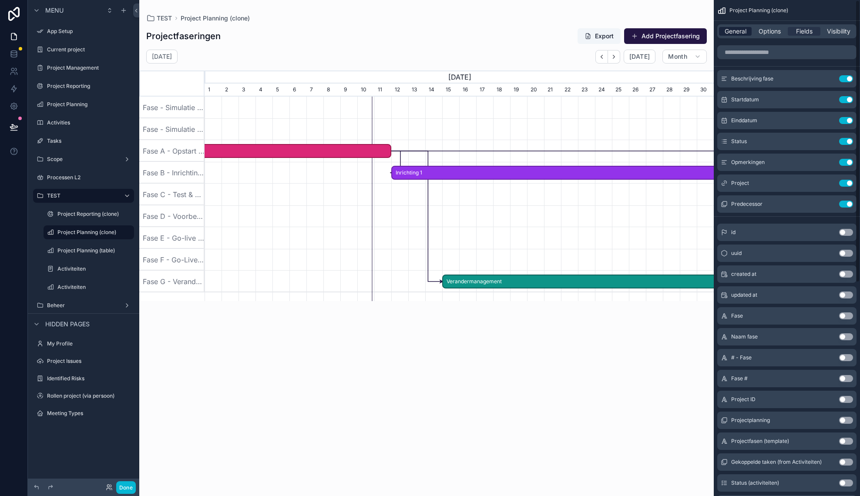
click at [742, 35] on span "General" at bounding box center [735, 31] width 22 height 9
